Goal: Task Accomplishment & Management: Use online tool/utility

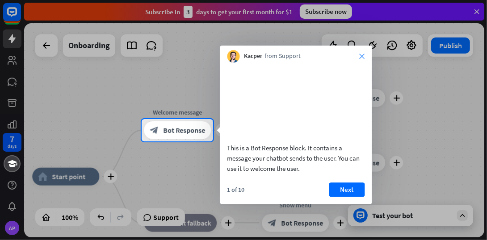
click at [360, 56] on icon "close" at bounding box center [361, 56] width 5 height 5
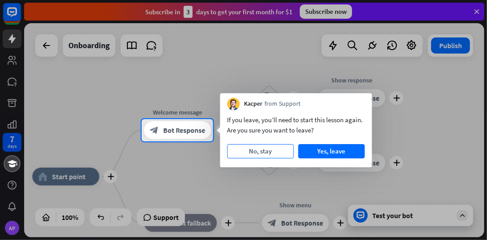
click at [283, 146] on button "No, stay" at bounding box center [260, 151] width 67 height 14
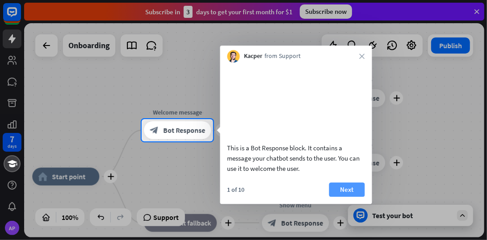
click at [338, 197] on button "Next" at bounding box center [347, 190] width 36 height 14
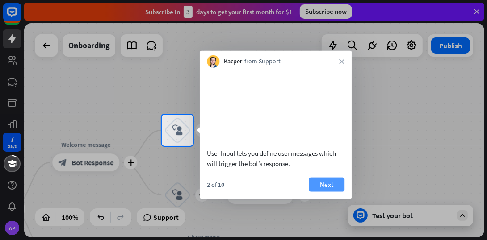
click at [329, 189] on button "Next" at bounding box center [327, 184] width 36 height 14
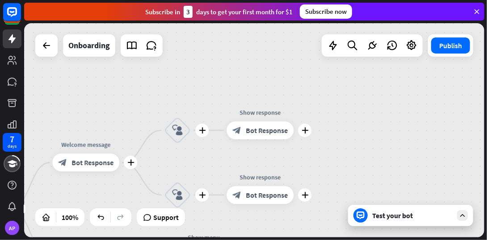
click at [329, 189] on body "7 days AP close Product Help First steps Get started with ChatBot Help Center F…" at bounding box center [243, 120] width 487 height 240
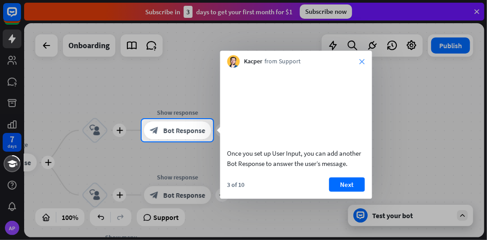
click at [359, 60] on icon "close" at bounding box center [361, 61] width 5 height 5
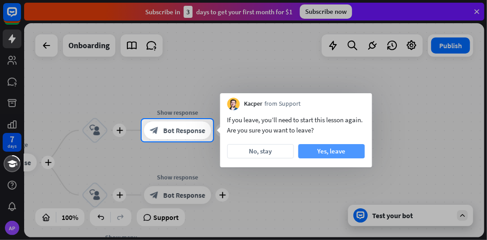
click at [317, 146] on button "Yes, leave" at bounding box center [331, 151] width 67 height 14
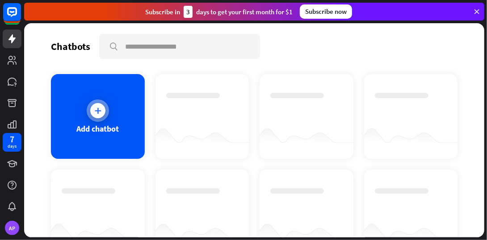
click at [110, 83] on div "Add chatbot" at bounding box center [98, 116] width 94 height 85
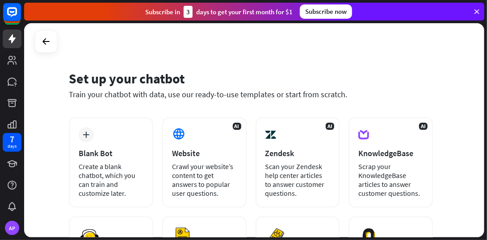
drag, startPoint x: 484, startPoint y: 57, endPoint x: 475, endPoint y: 106, distance: 50.1
click at [475, 106] on div "Set up your chatbot Train your chatbot with data, use our ready-to-use template…" at bounding box center [255, 131] width 463 height 217
drag, startPoint x: 475, startPoint y: 106, endPoint x: 348, endPoint y: 76, distance: 130.3
click at [348, 76] on div "Set up your chatbot" at bounding box center [251, 78] width 364 height 17
click at [358, 74] on div "Set up your chatbot" at bounding box center [251, 78] width 364 height 17
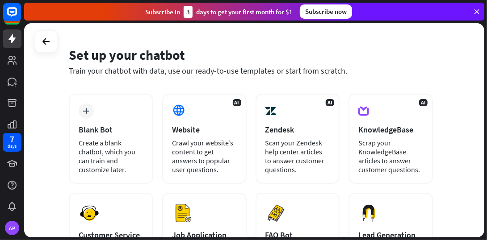
scroll to position [20, 0]
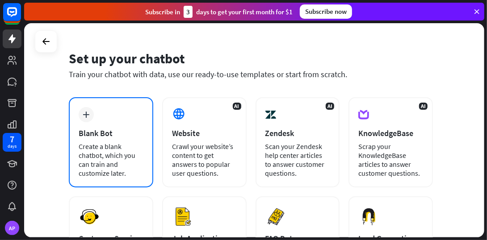
click at [77, 162] on div "plus Blank Bot Create a blank chatbot, which you can train and customize later." at bounding box center [111, 142] width 84 height 90
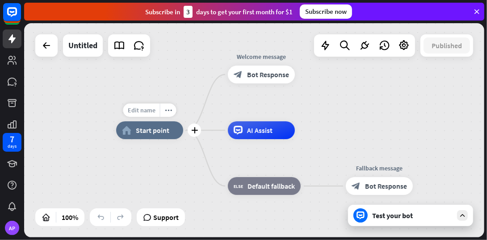
click at [137, 111] on span "Edit name" at bounding box center [142, 110] width 28 height 8
click at [139, 109] on span "Edit name" at bounding box center [142, 110] width 28 height 8
type input "********"
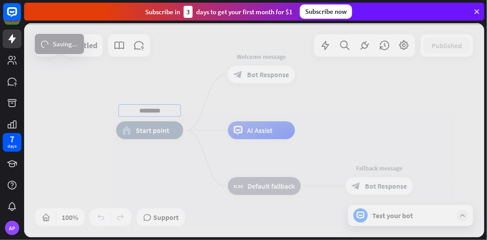
click at [154, 136] on div "******** home_2 Start point Welcome message block_bot_response Bot Response AI …" at bounding box center [254, 130] width 460 height 214
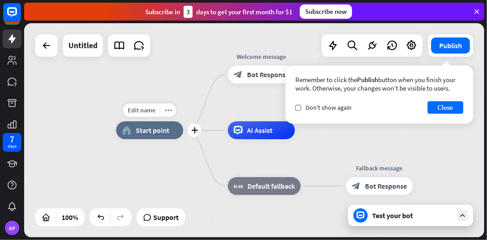
click at [157, 127] on span "Start point" at bounding box center [152, 130] width 33 height 9
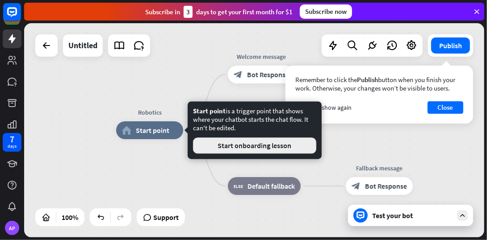
click at [238, 150] on button "Start onboarding lesson" at bounding box center [254, 146] width 123 height 16
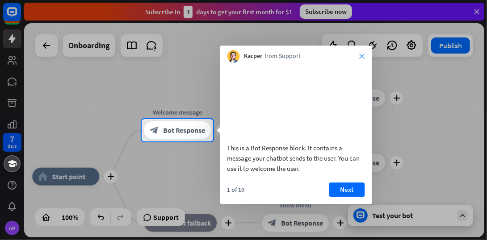
click at [359, 56] on div "Kacper from Support close" at bounding box center [296, 54] width 152 height 17
click at [363, 57] on icon "close" at bounding box center [361, 56] width 5 height 5
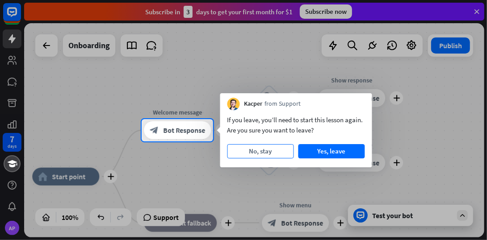
click at [239, 153] on button "No, stay" at bounding box center [260, 151] width 67 height 14
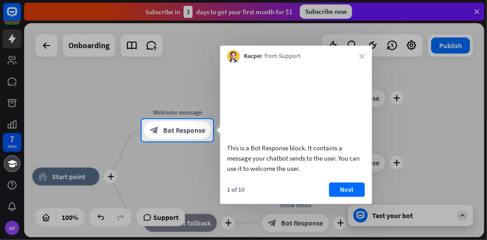
click at [361, 59] on div "Kacper from Support close" at bounding box center [296, 54] width 152 height 17
click at [363, 58] on icon "close" at bounding box center [361, 56] width 5 height 5
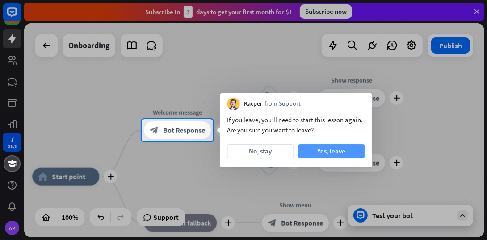
click at [328, 154] on button "Yes, leave" at bounding box center [331, 151] width 67 height 14
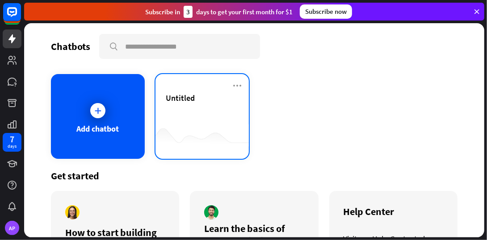
click at [200, 94] on div "Untitled" at bounding box center [202, 98] width 72 height 10
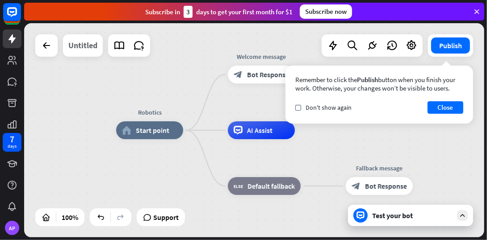
click at [95, 44] on div "Untitled" at bounding box center [82, 45] width 29 height 22
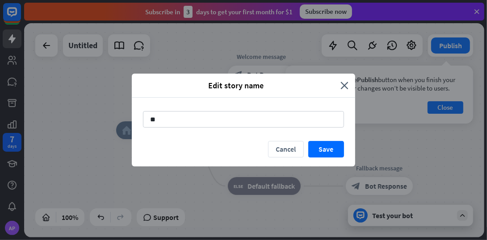
type input "*"
type input "********"
click at [335, 140] on div "********" at bounding box center [243, 119] width 223 height 43
click at [332, 145] on button "Save" at bounding box center [326, 149] width 36 height 17
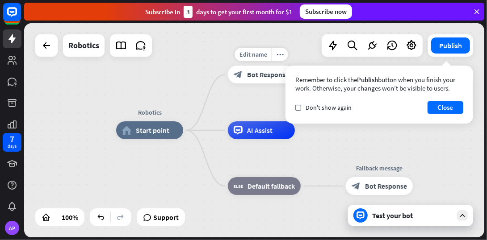
click at [251, 77] on span "Bot Response" at bounding box center [268, 74] width 42 height 9
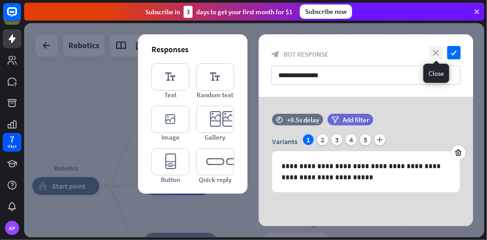
click at [436, 50] on icon "close" at bounding box center [435, 52] width 13 height 13
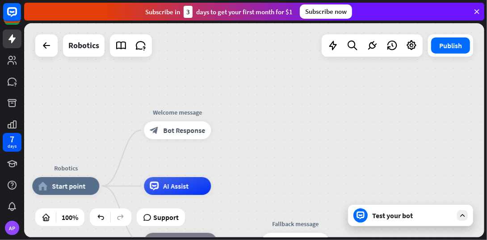
click at [245, 117] on div "Robotics home_2 Start point Welcome message block_bot_response Bot Response AI …" at bounding box center [254, 130] width 460 height 214
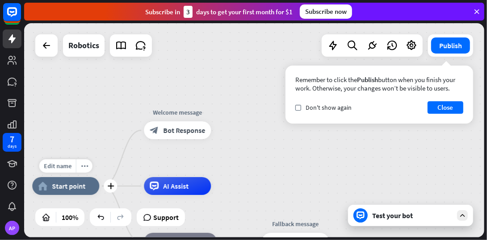
click at [56, 185] on span "Start point" at bounding box center [68, 186] width 33 height 9
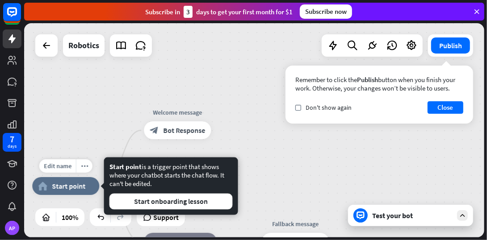
click at [54, 191] on div "home_2 Start point" at bounding box center [65, 186] width 67 height 18
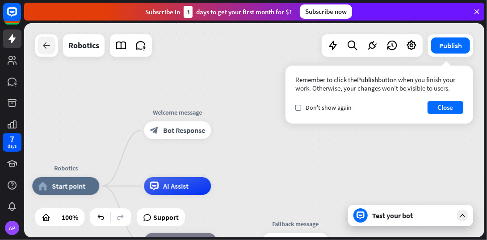
click at [52, 47] on div at bounding box center [47, 46] width 18 height 18
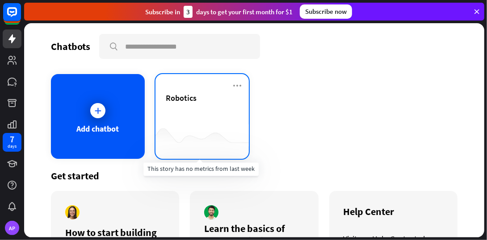
click at [221, 131] on div at bounding box center [202, 141] width 94 height 34
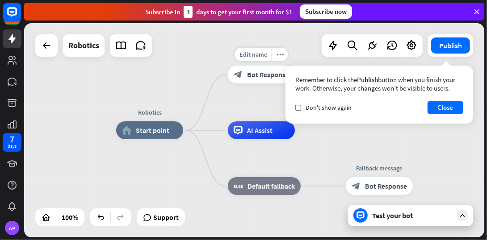
click at [250, 83] on div "block_bot_response Bot Response" at bounding box center [261, 75] width 67 height 18
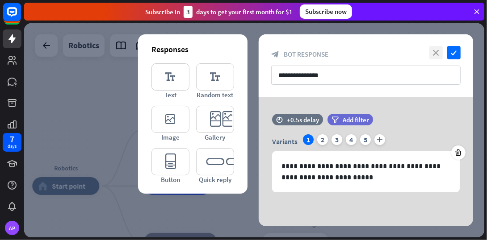
click at [433, 51] on icon "close" at bounding box center [435, 52] width 13 height 13
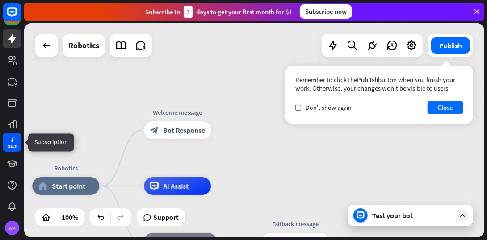
click at [4, 145] on div "7 days" at bounding box center [12, 142] width 19 height 19
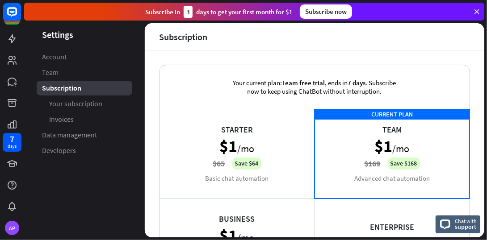
click at [474, 10] on icon at bounding box center [476, 12] width 8 height 8
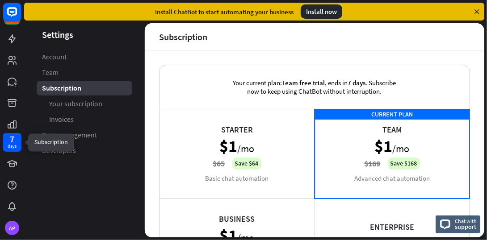
click at [8, 146] on div "days" at bounding box center [12, 146] width 9 height 6
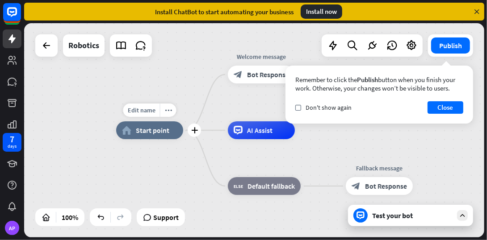
click at [174, 135] on div "home_2 Start point" at bounding box center [149, 130] width 67 height 18
click at [169, 169] on div "Robotics home_2 Start point Welcome message block_bot_response Bot Response AI …" at bounding box center [346, 237] width 460 height 214
click at [250, 53] on span "Edit name" at bounding box center [253, 54] width 28 height 8
click at [187, 74] on div "**********" at bounding box center [254, 130] width 460 height 214
click at [430, 108] on button "Close" at bounding box center [445, 107] width 36 height 13
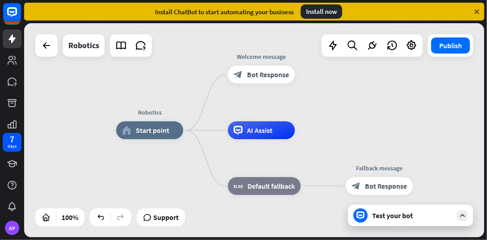
click at [335, 103] on div "Robotics home_2 Start point Welcome message block_bot_response Bot Response AI …" at bounding box center [254, 130] width 460 height 214
